Goal: Entertainment & Leisure: Consume media (video, audio)

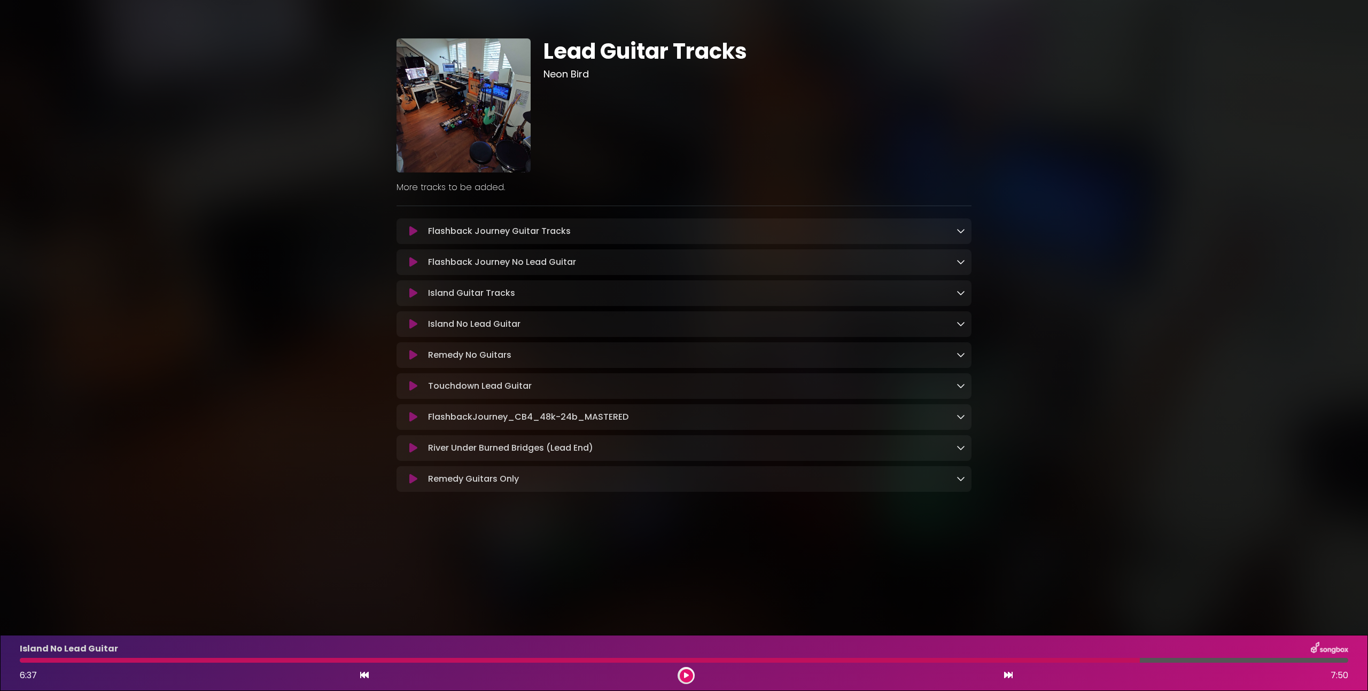
click at [413, 322] on icon at bounding box center [413, 324] width 8 height 11
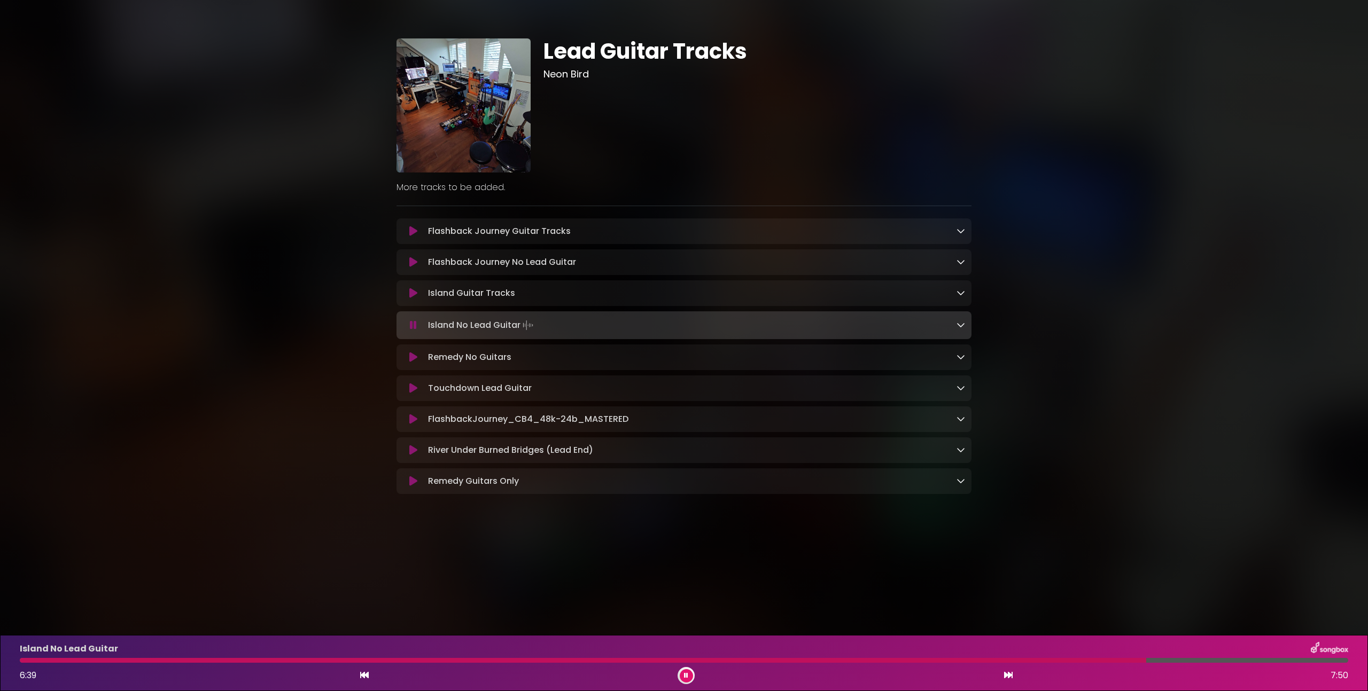
click at [626, 654] on div "Island No Lead Guitar" at bounding box center [683, 649] width 1341 height 14
click at [620, 661] on div at bounding box center [584, 660] width 1129 height 5
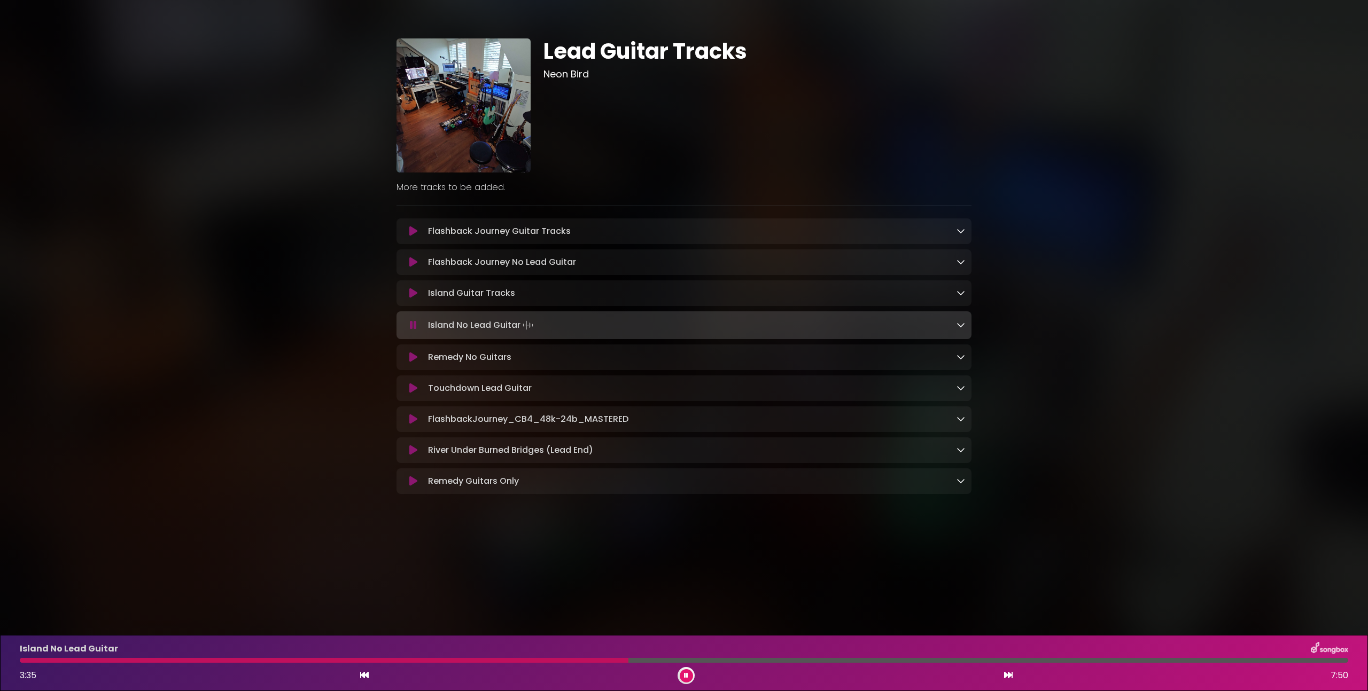
click at [561, 662] on div at bounding box center [324, 660] width 609 height 5
click at [686, 679] on button at bounding box center [686, 676] width 13 height 13
